Goal: Information Seeking & Learning: Learn about a topic

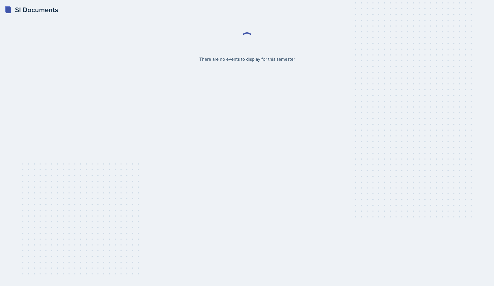
select select "2bed604d-1099-4043-b1bc-2365e8740244"
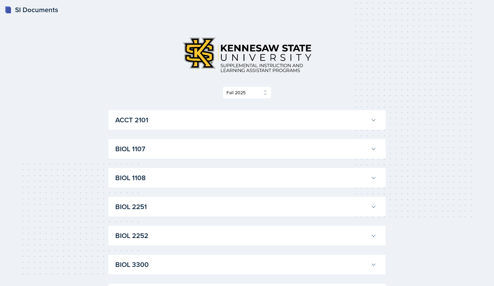
scroll to position [12, 0]
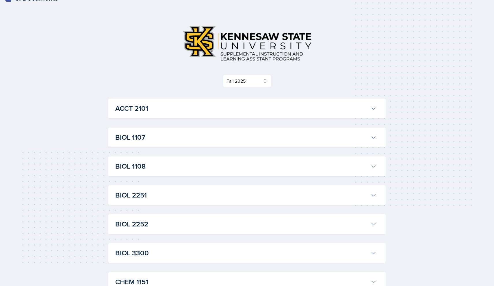
click at [196, 138] on h3 "BIOL 1107" at bounding box center [241, 137] width 253 height 10
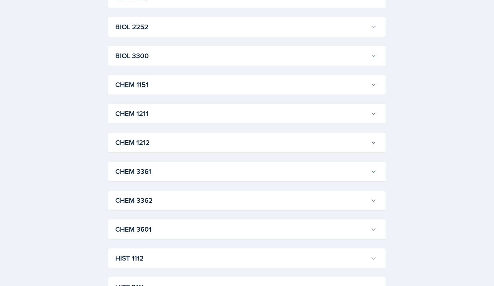
scroll to position [729, 0]
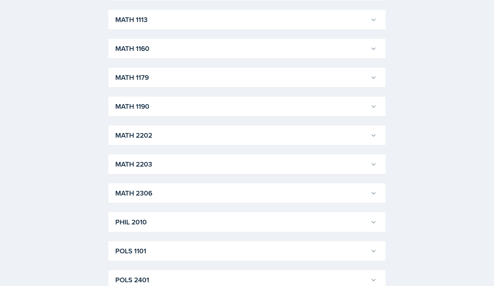
scroll to position [1145, 0]
click at [172, 53] on h3 "MATH 1160" at bounding box center [241, 48] width 253 height 10
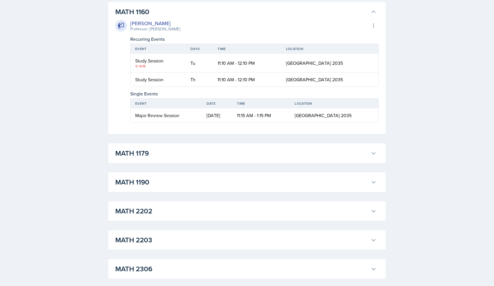
scroll to position [1186, 0]
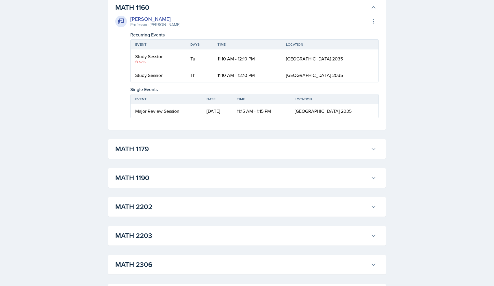
click at [158, 13] on h3 "MATH 1160" at bounding box center [241, 7] width 253 height 10
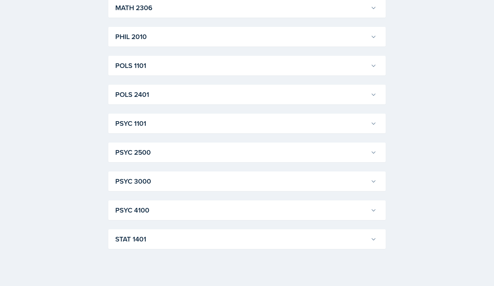
scroll to position [1455, 0]
click at [179, 245] on button "STAT 1401" at bounding box center [245, 238] width 263 height 13
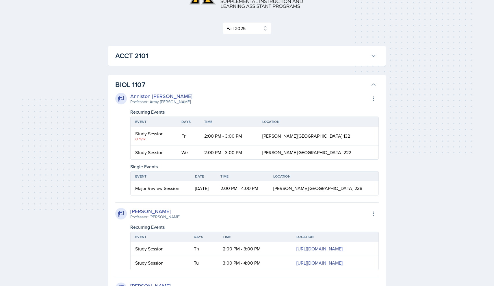
scroll to position [64, 0]
click at [357, 84] on h3 "BIOL 1107" at bounding box center [241, 84] width 253 height 10
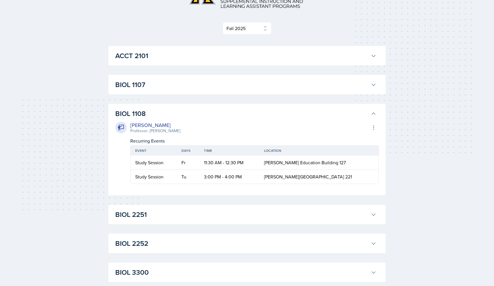
click at [365, 113] on h3 "BIOL 1108" at bounding box center [241, 113] width 253 height 10
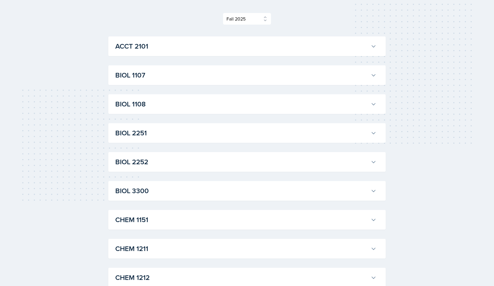
scroll to position [82, 0]
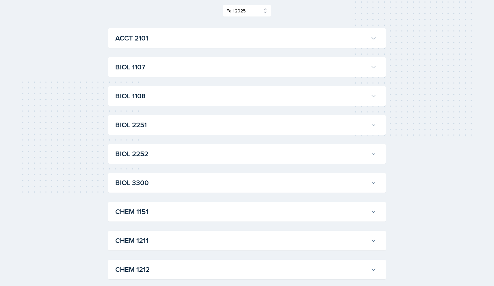
click at [180, 182] on h3 "BIOL 3300" at bounding box center [241, 182] width 253 height 10
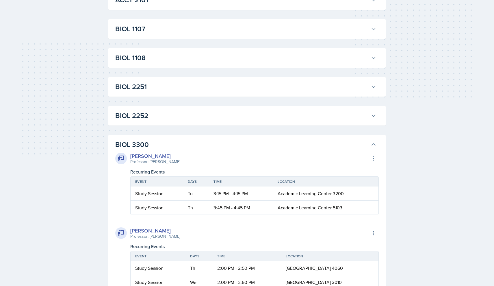
scroll to position [113, 0]
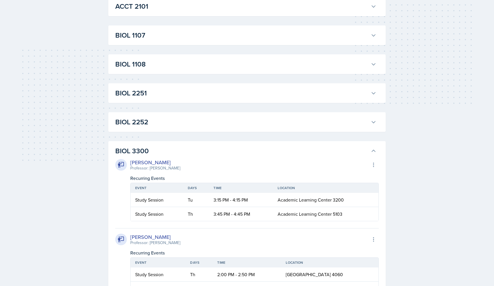
click at [145, 95] on h3 "BIOL 2251" at bounding box center [241, 93] width 253 height 10
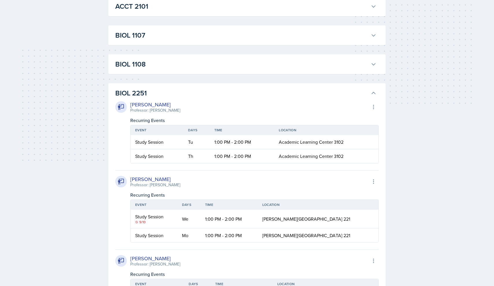
click at [145, 95] on h3 "BIOL 2251" at bounding box center [241, 93] width 253 height 10
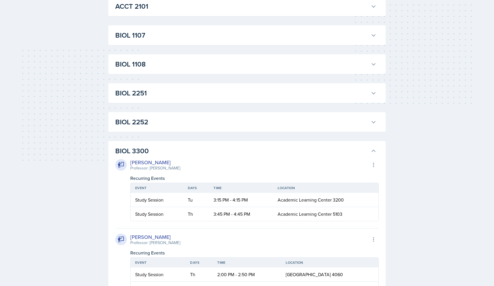
click at [145, 151] on h3 "BIOL 3300" at bounding box center [241, 150] width 253 height 10
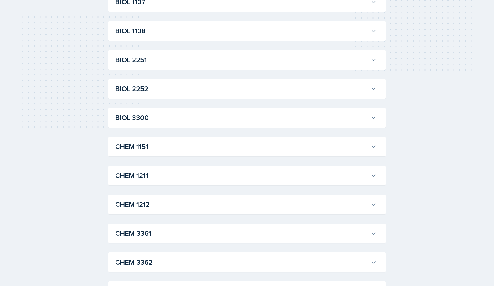
scroll to position [147, 0]
click at [141, 203] on h3 "CHEM 1212" at bounding box center [241, 204] width 253 height 10
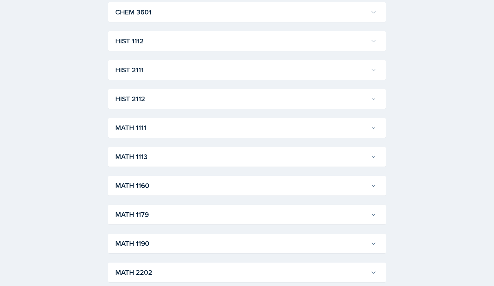
scroll to position [720, 0]
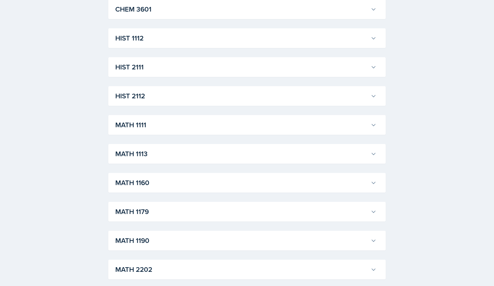
click at [190, 237] on h3 "MATH 1190" at bounding box center [241, 240] width 253 height 10
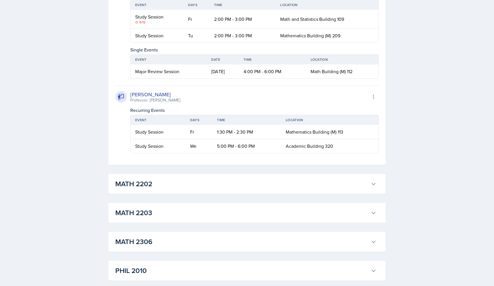
scroll to position [1778, 0]
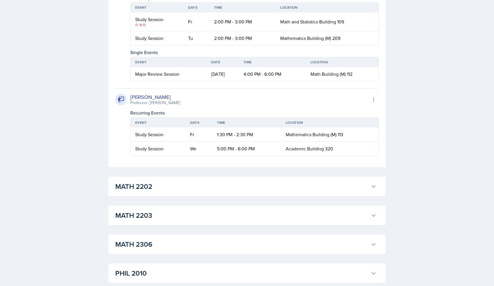
click at [197, 193] on button "MATH 2202" at bounding box center [245, 186] width 263 height 13
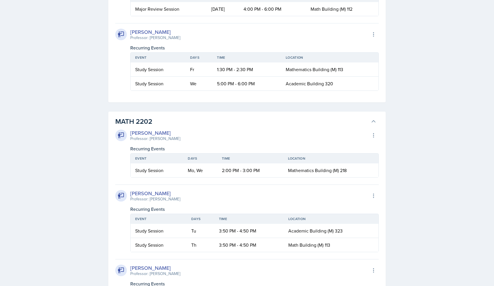
scroll to position [1841, 0]
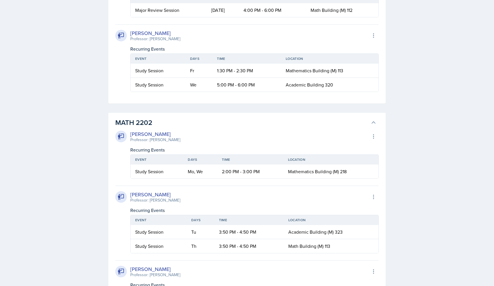
click at [364, 128] on h3 "MATH 2202" at bounding box center [241, 122] width 253 height 10
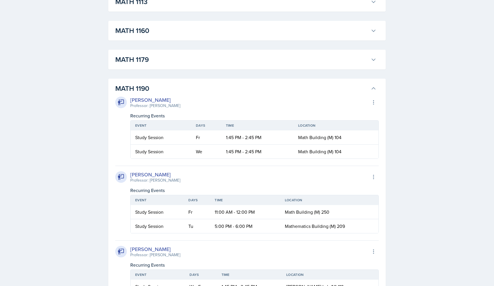
scroll to position [871, 0]
click at [372, 90] on icon at bounding box center [373, 89] width 3 height 2
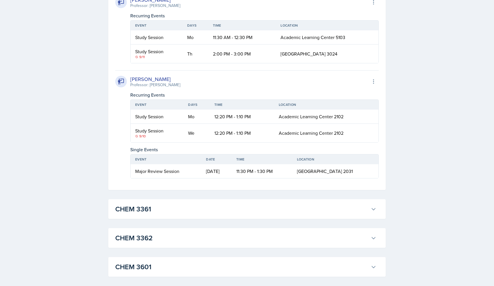
scroll to position [459, 0]
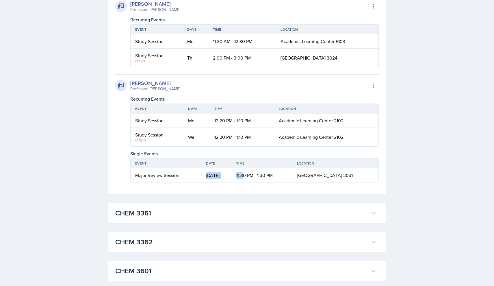
drag, startPoint x: 197, startPoint y: 178, endPoint x: 252, endPoint y: 178, distance: 55.4
click at [252, 178] on tr "Major Review Session [DATE] 11:30 PM - 1:30 PM [GEOGRAPHIC_DATA] 2031" at bounding box center [254, 175] width 248 height 14
click at [252, 178] on td "11:30 PM - 1:30 PM" at bounding box center [262, 175] width 61 height 14
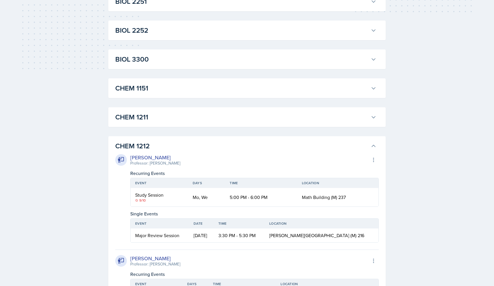
scroll to position [212, 0]
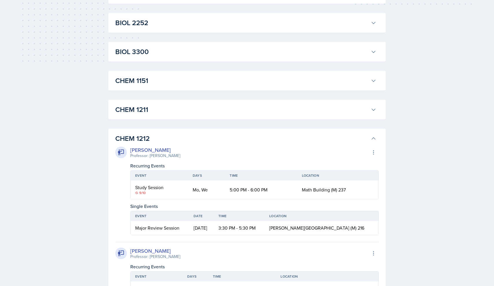
click at [223, 139] on h3 "CHEM 1212" at bounding box center [241, 138] width 253 height 10
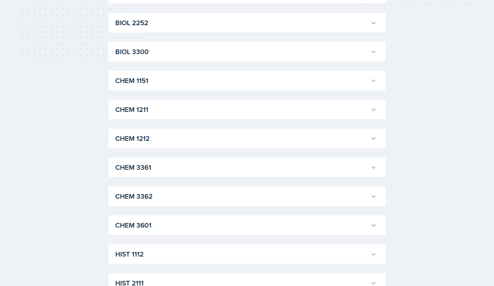
click at [207, 116] on div "CHEM 1211 [PERSON_NAME] Professor: [PERSON_NAME] Export to Google Calendar Recu…" at bounding box center [246, 110] width 277 height 20
click at [203, 110] on h3 "CHEM 1211" at bounding box center [241, 109] width 253 height 10
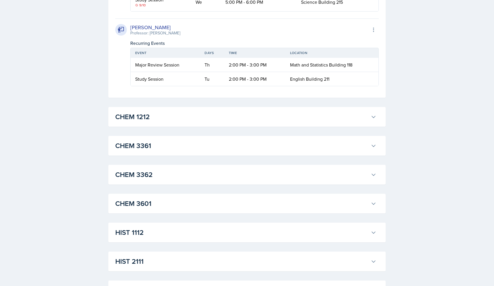
scroll to position [1332, 0]
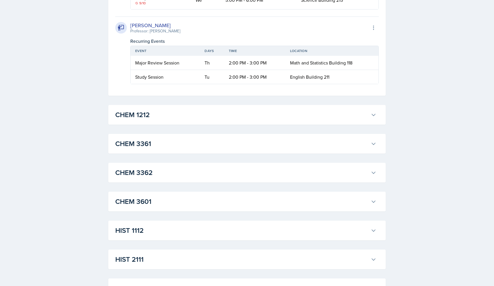
click at [150, 120] on h3 "CHEM 1212" at bounding box center [241, 114] width 253 height 10
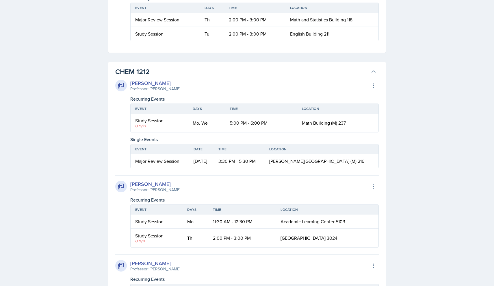
scroll to position [1373, 0]
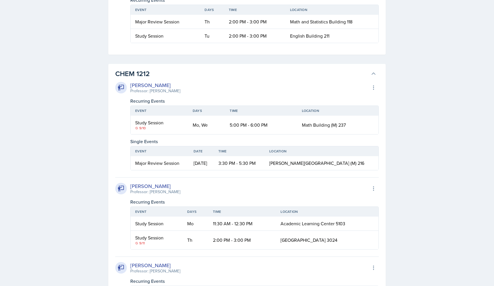
click at [143, 79] on h3 "CHEM 1212" at bounding box center [241, 73] width 253 height 10
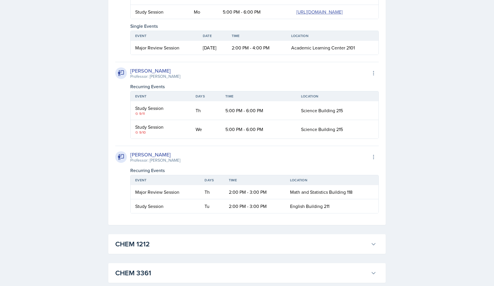
scroll to position [1203, 0]
